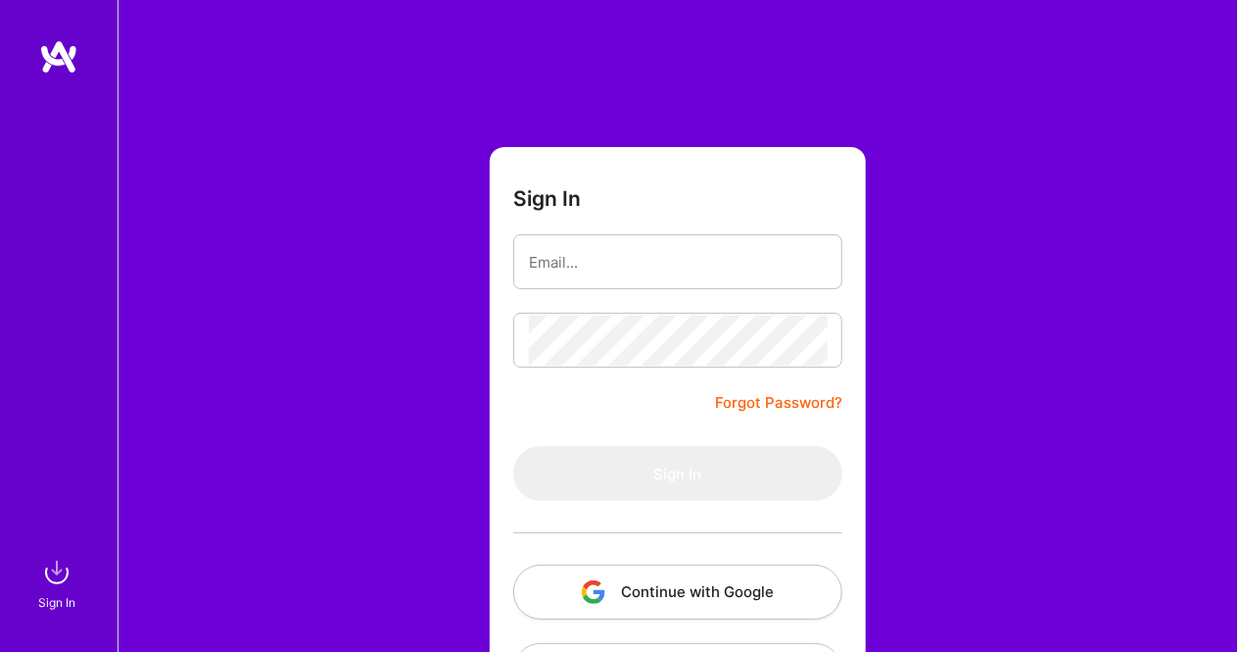
click at [635, 270] on input "email" at bounding box center [678, 262] width 298 height 50
type input "[EMAIL_ADDRESS][DOMAIN_NAME]"
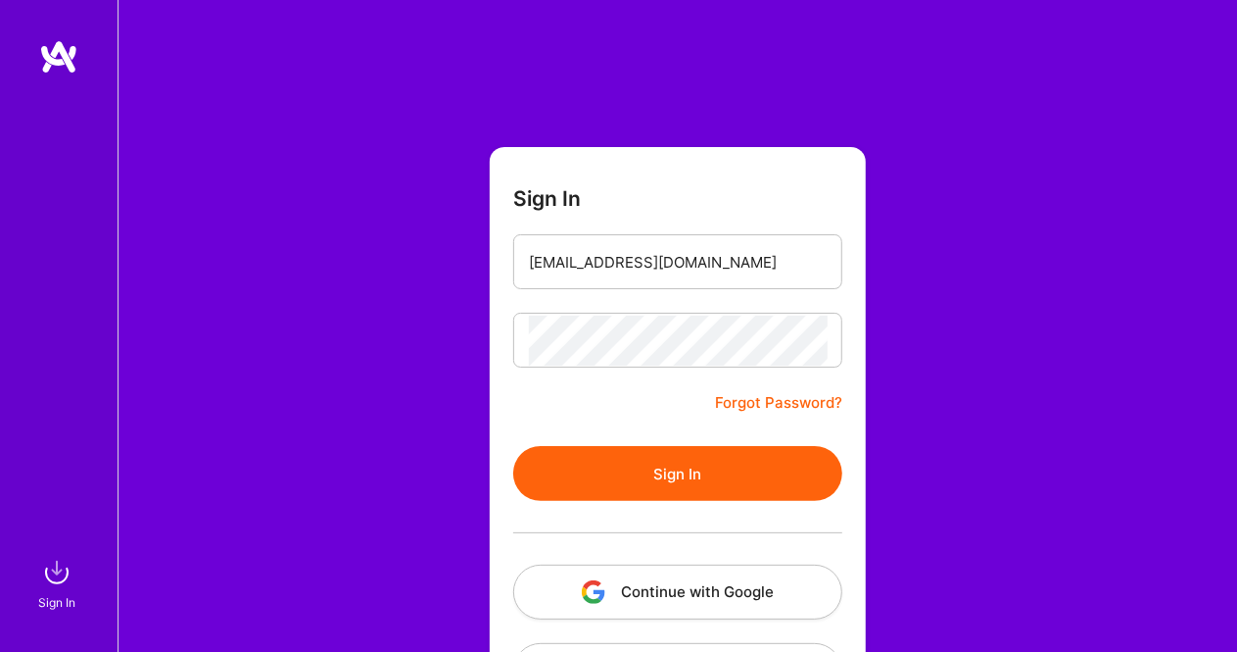
click at [688, 473] on button "Sign In" at bounding box center [677, 473] width 329 height 55
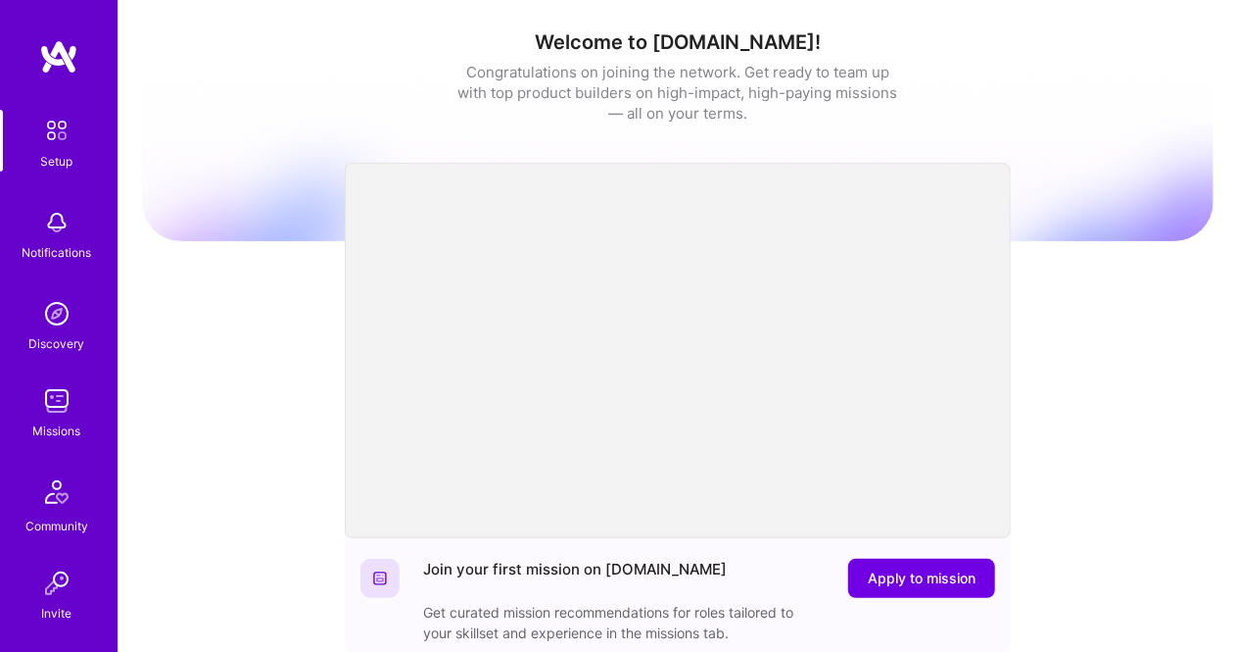
click at [66, 412] on img at bounding box center [56, 400] width 39 height 39
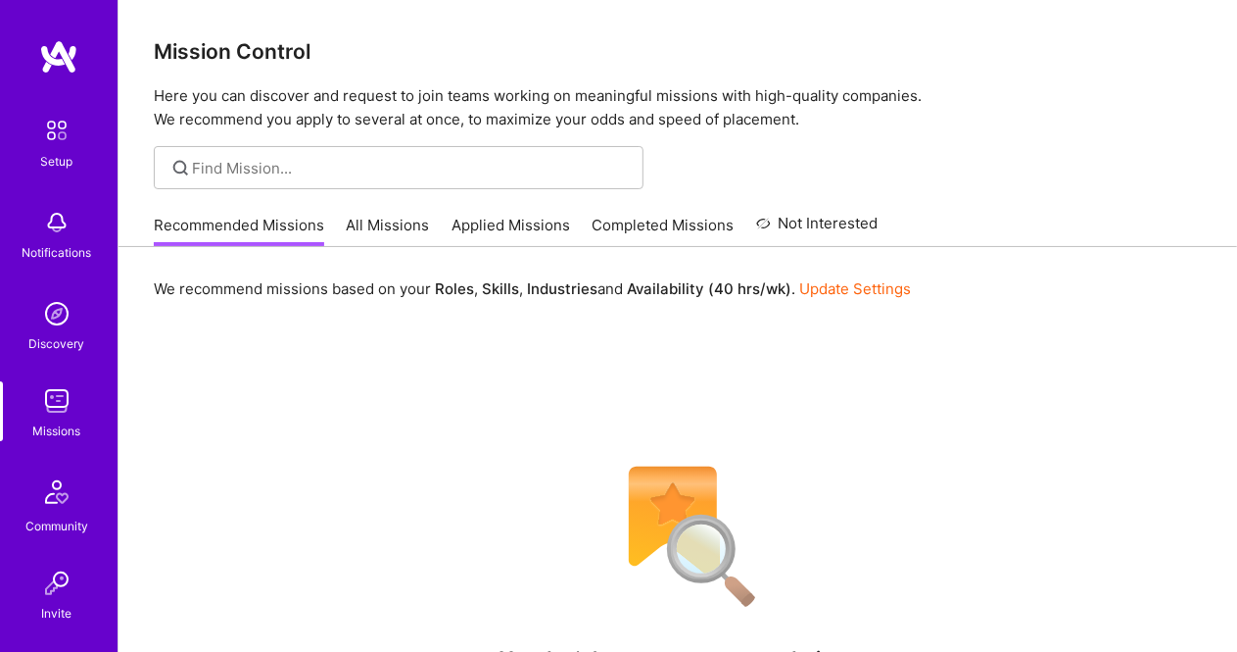
click at [397, 218] on link "All Missions" at bounding box center [388, 231] width 83 height 32
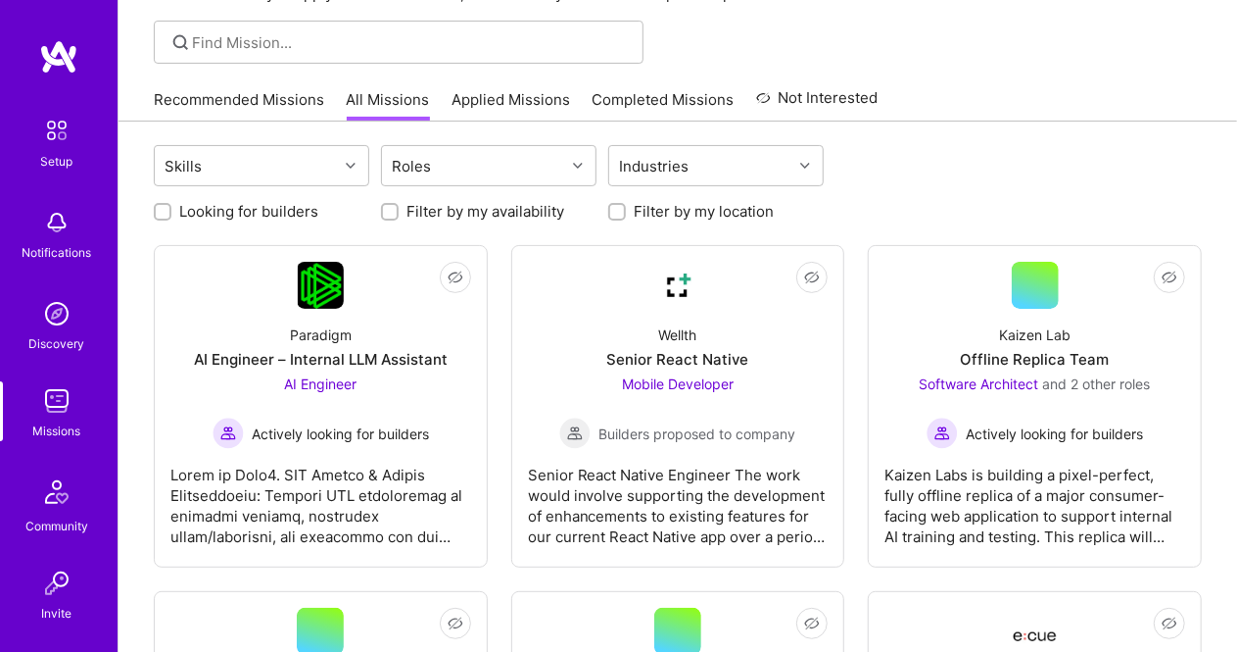
scroll to position [102, 0]
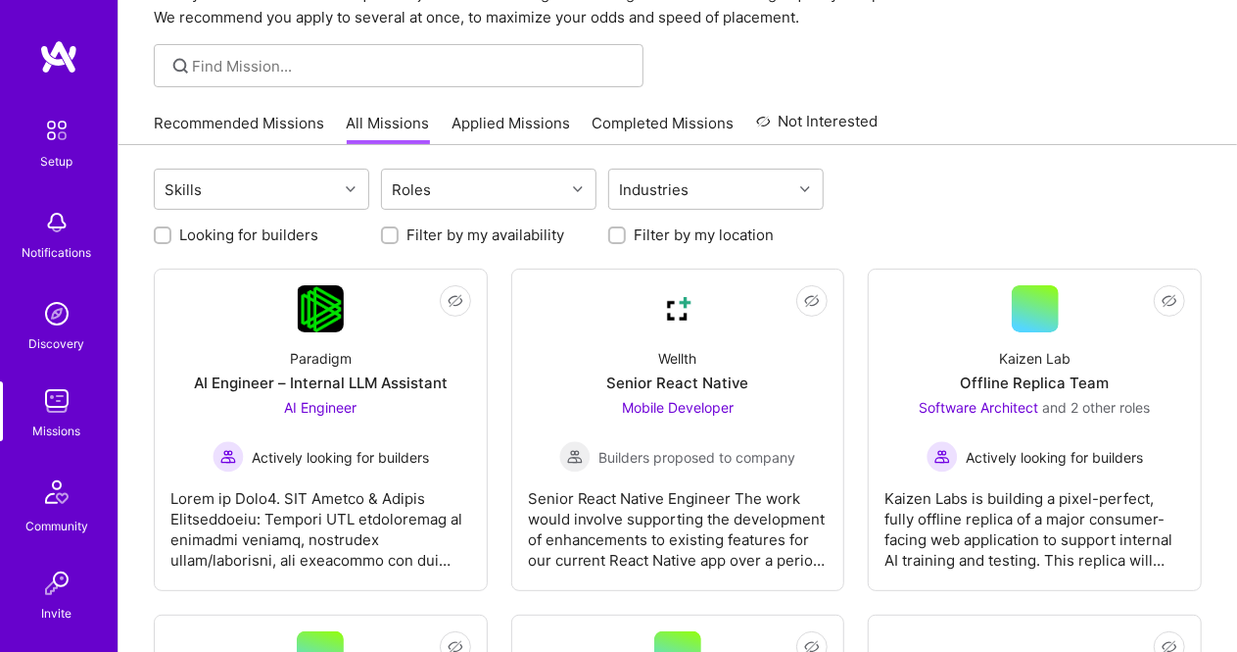
click at [501, 132] on link "Applied Missions" at bounding box center [511, 129] width 119 height 32
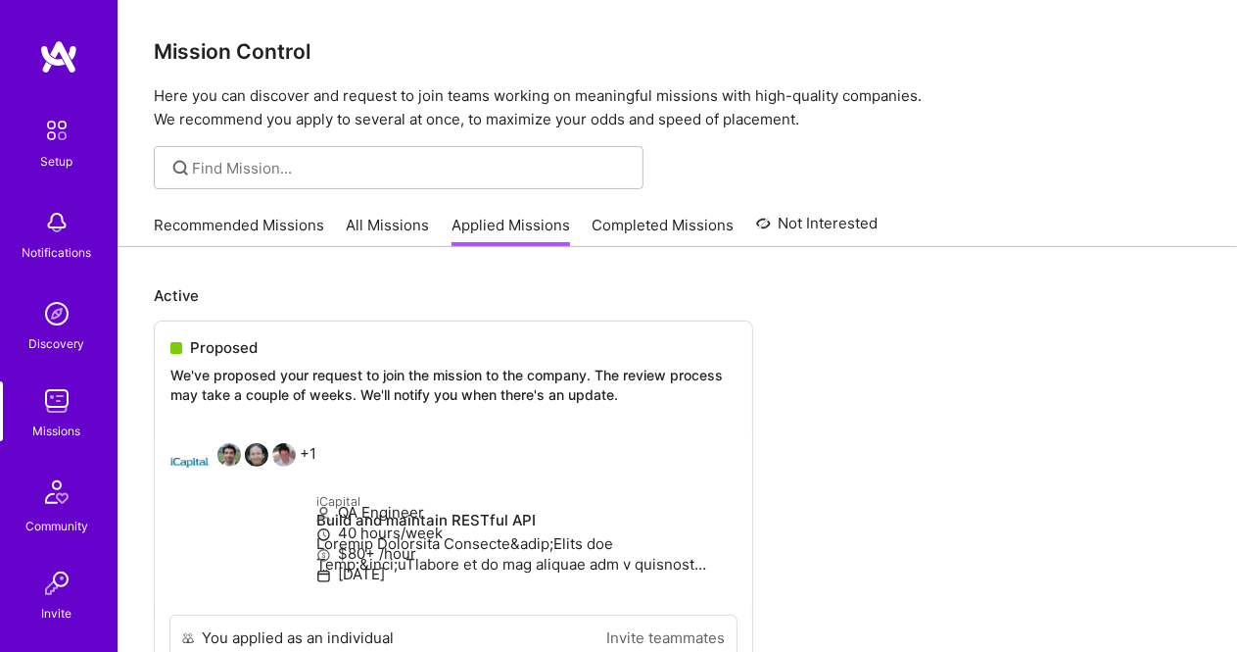
click at [43, 87] on div "Setup Notifications Discovery Missions Community Invite [DOMAIN_NAME]" at bounding box center [59, 374] width 118 height 671
click at [41, 140] on img at bounding box center [56, 130] width 41 height 41
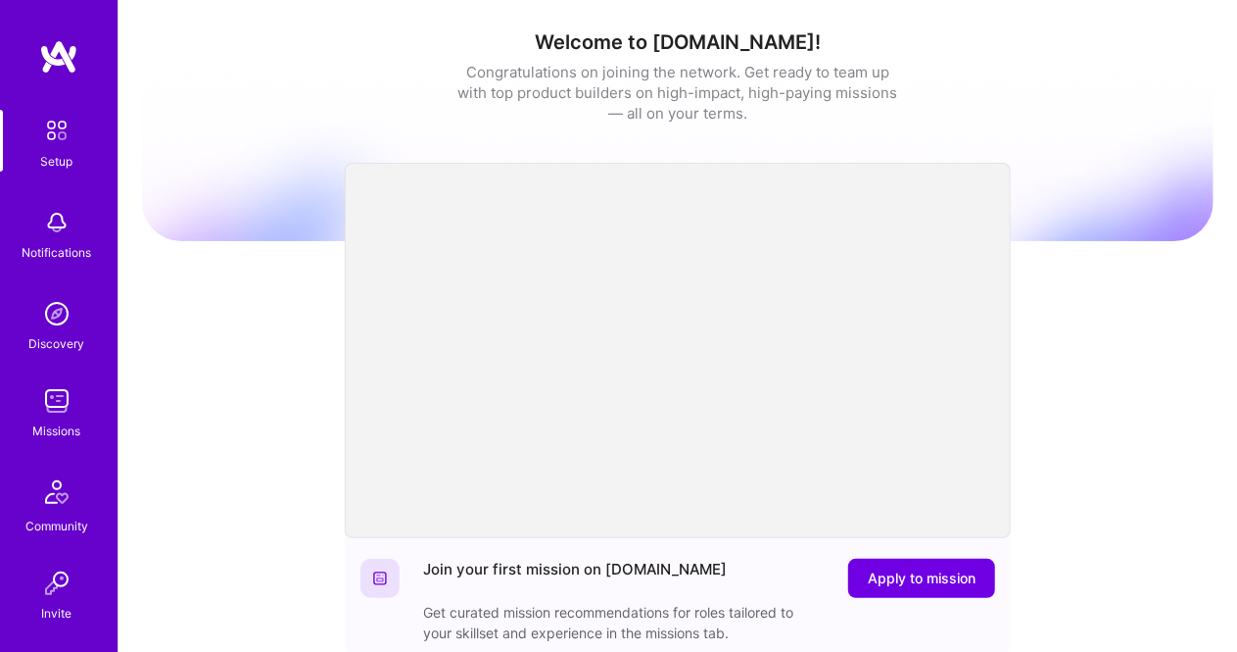
click at [47, 214] on img at bounding box center [56, 222] width 39 height 39
click at [42, 336] on div "Discovery" at bounding box center [57, 343] width 56 height 21
